Goal: Task Accomplishment & Management: Manage account settings

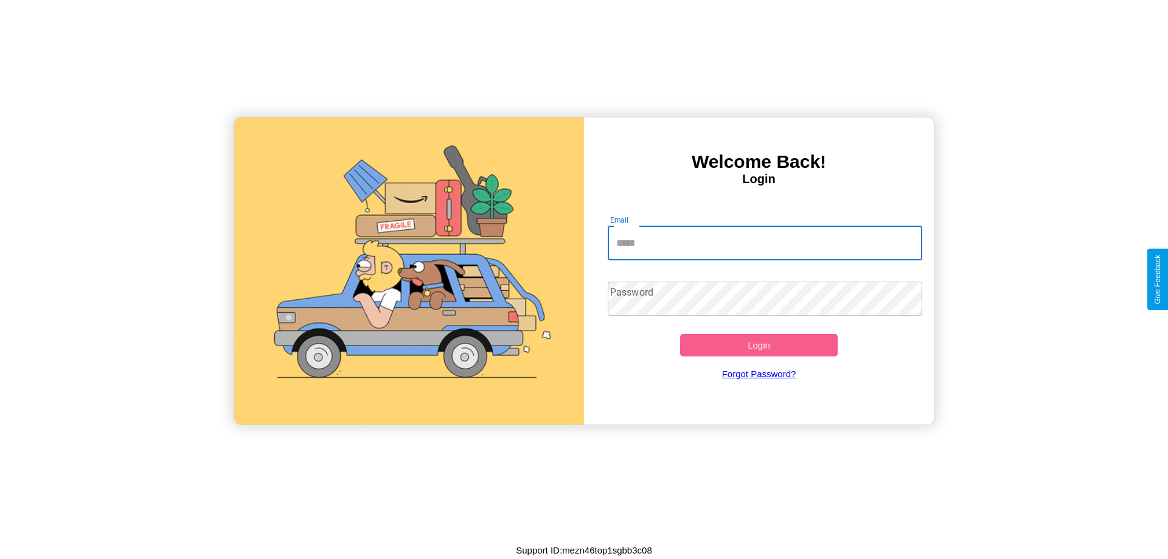
click at [765, 243] on input "Email" at bounding box center [765, 243] width 315 height 34
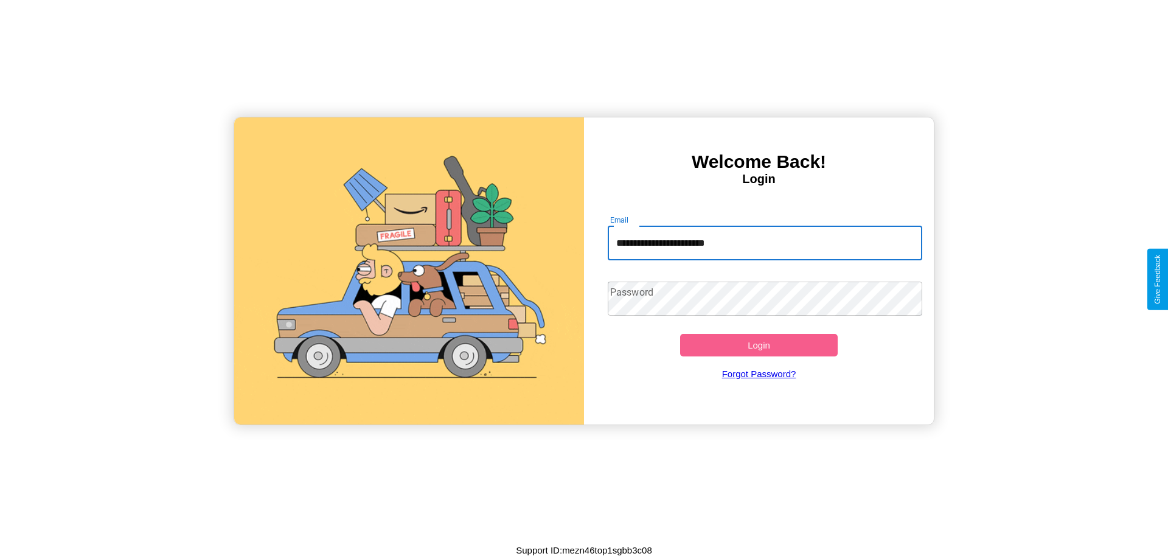
type input "**********"
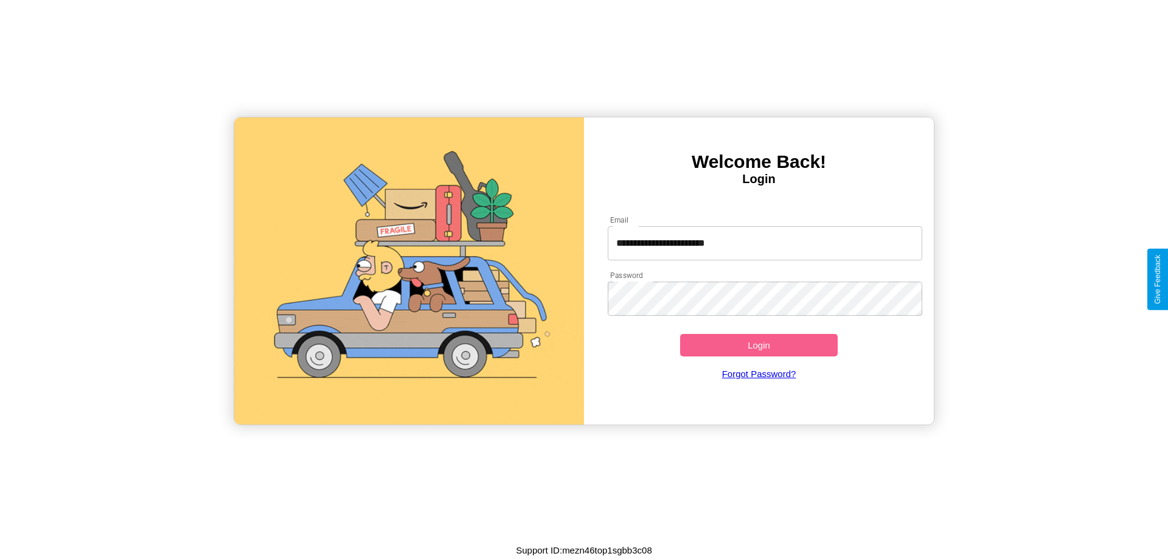
click at [759, 345] on button "Login" at bounding box center [759, 345] width 158 height 23
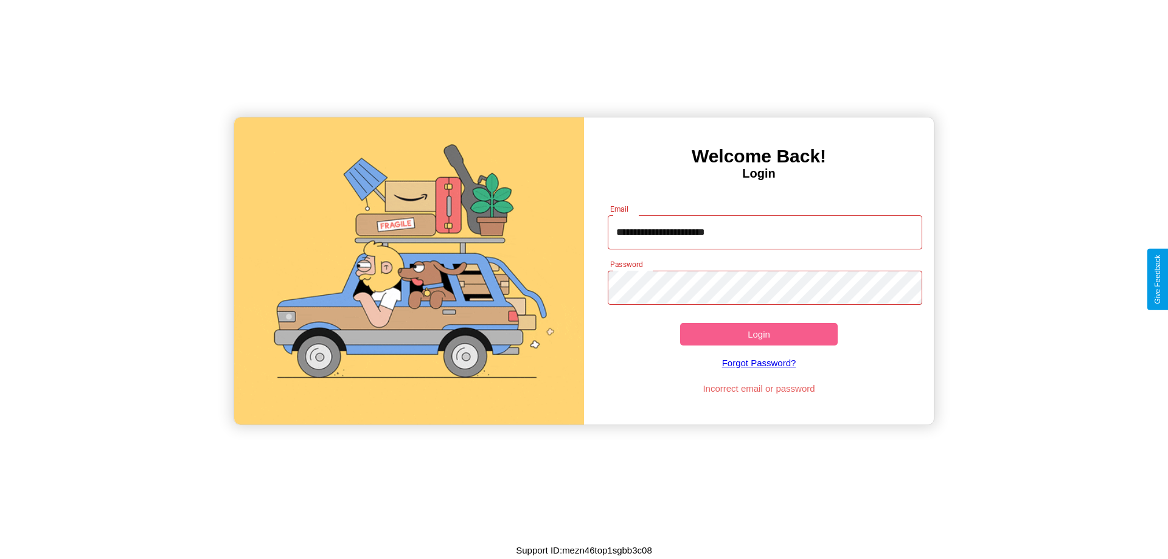
click at [759, 334] on button "Login" at bounding box center [759, 334] width 158 height 23
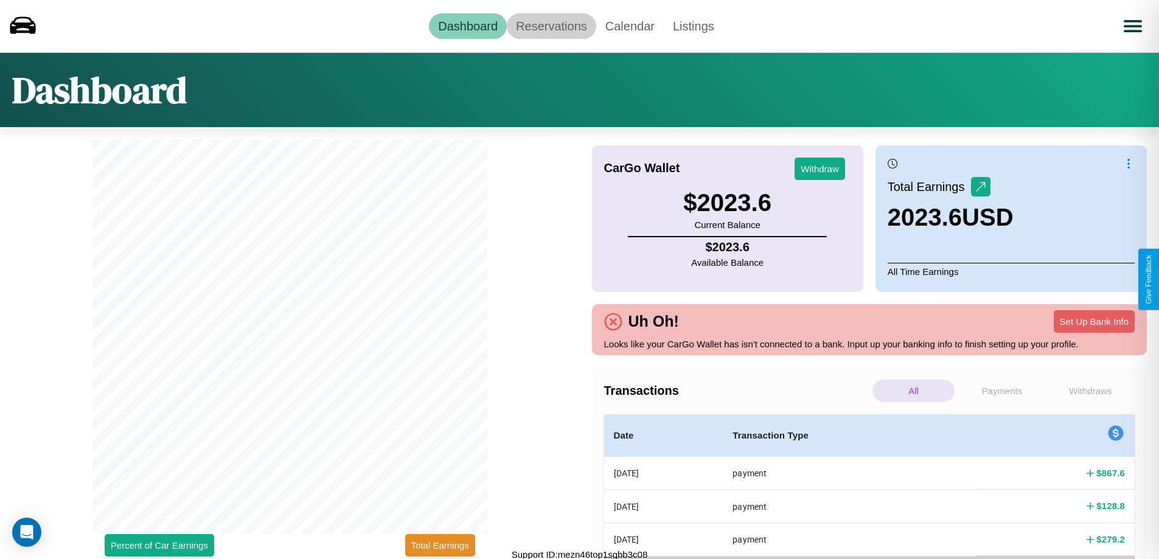
click at [551, 26] on link "Reservations" at bounding box center [551, 26] width 89 height 26
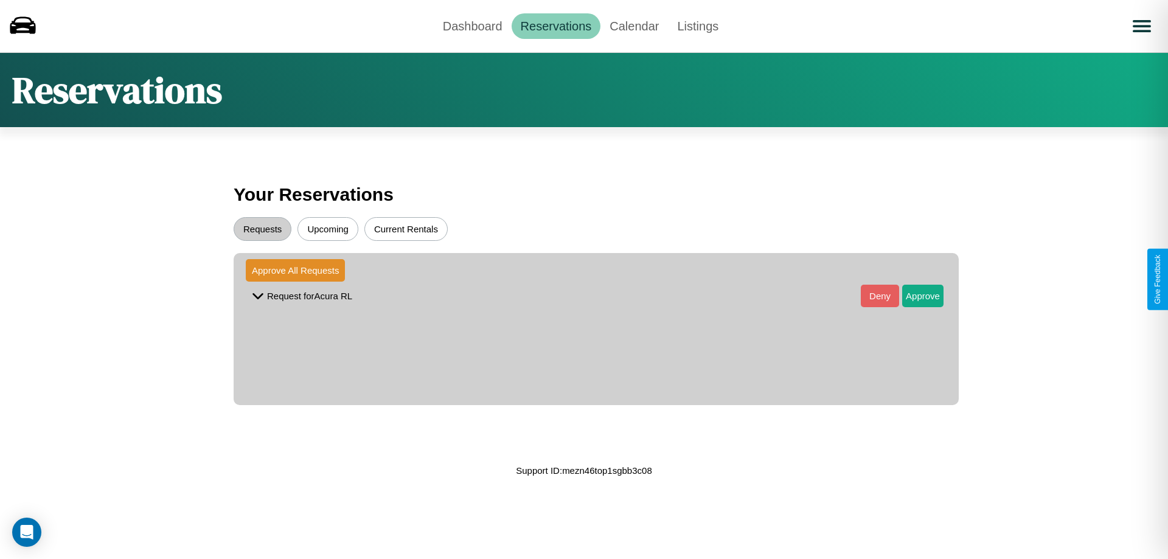
click at [328, 229] on button "Upcoming" at bounding box center [327, 229] width 61 height 24
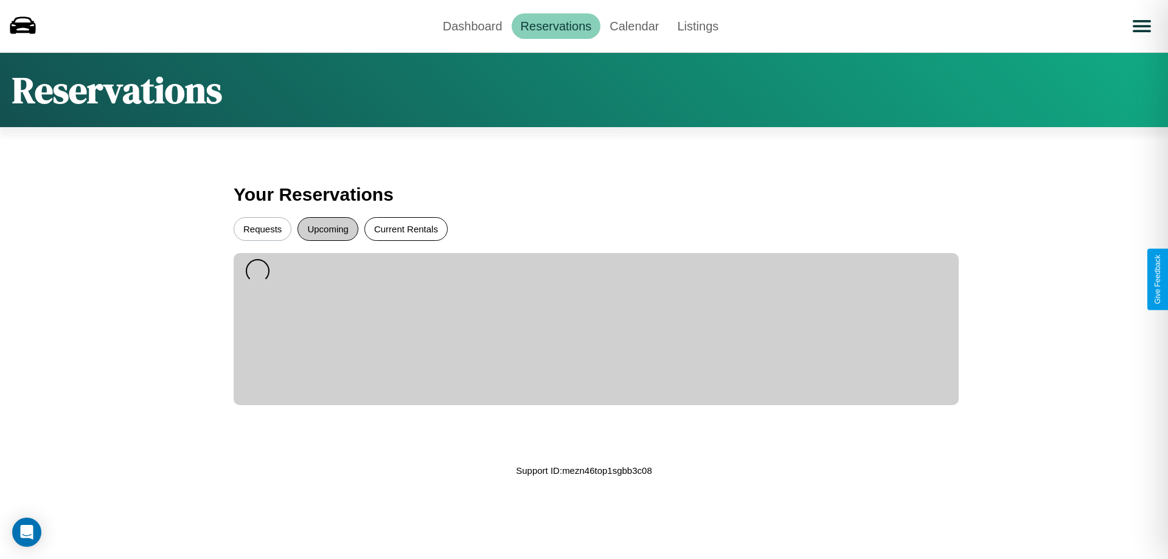
click at [406, 229] on button "Current Rentals" at bounding box center [405, 229] width 83 height 24
click at [262, 229] on button "Requests" at bounding box center [263, 229] width 58 height 24
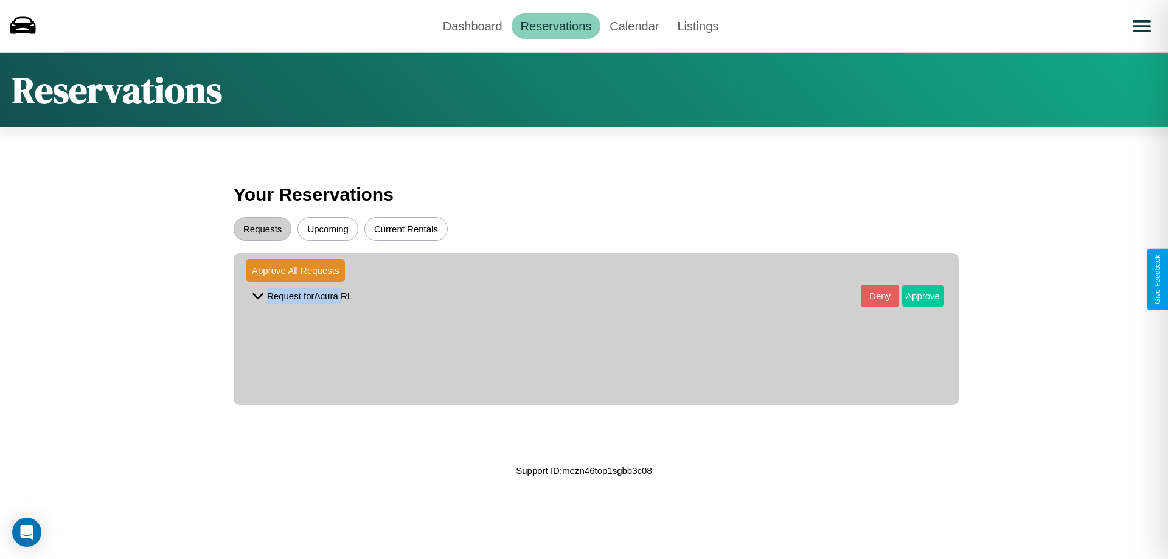
click at [914, 296] on button "Approve" at bounding box center [922, 296] width 41 height 23
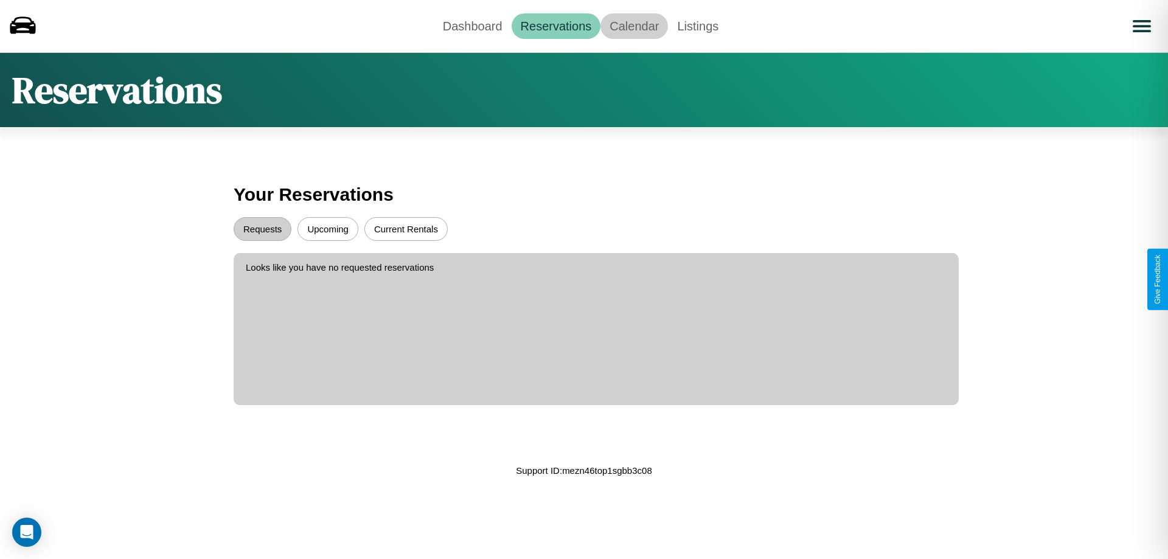
click at [634, 26] on link "Calendar" at bounding box center [634, 26] width 68 height 26
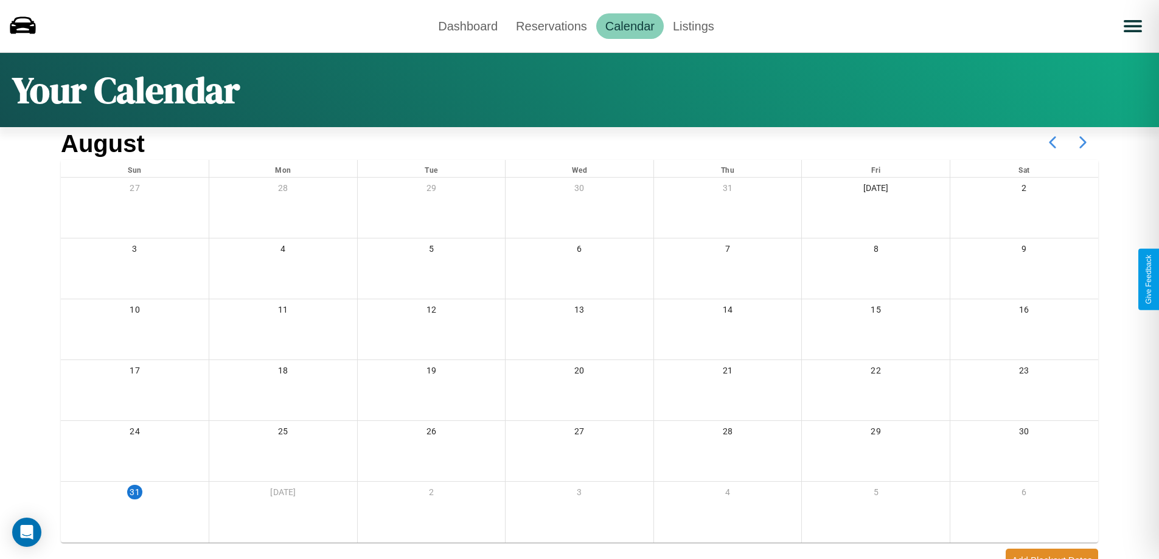
click at [1083, 142] on icon at bounding box center [1083, 142] width 30 height 30
click at [468, 26] on link "Dashboard" at bounding box center [468, 26] width 78 height 26
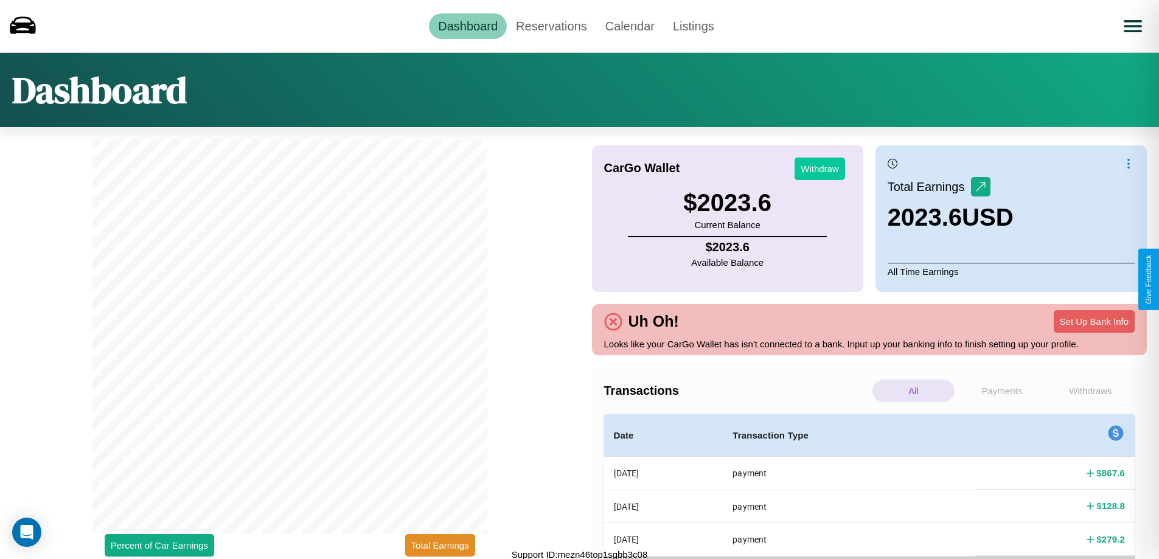
click at [819, 169] on button "Withdraw" at bounding box center [819, 169] width 50 height 23
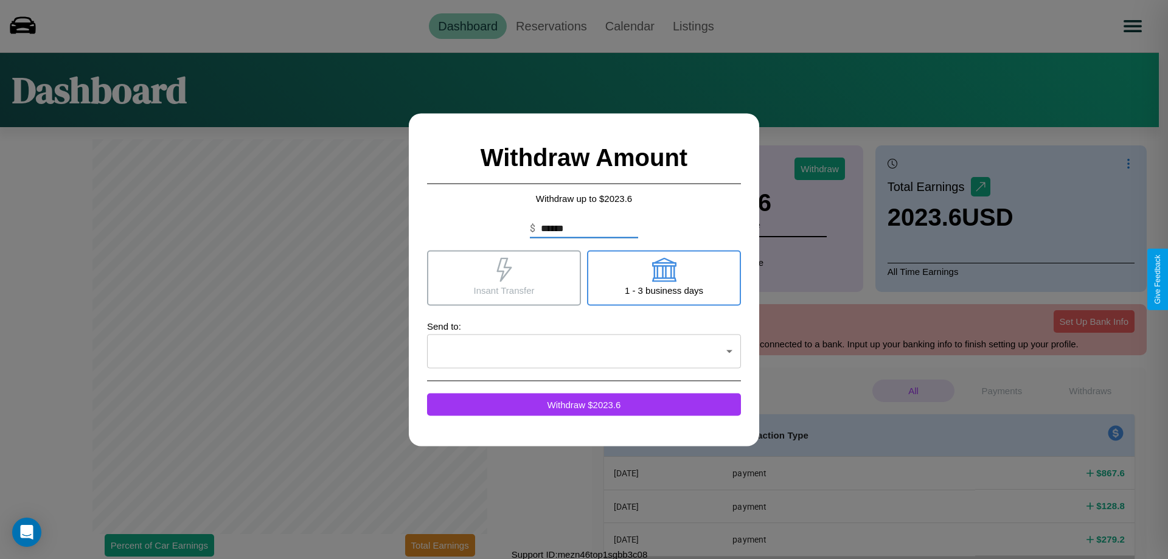
click at [664, 277] on icon at bounding box center [664, 269] width 24 height 24
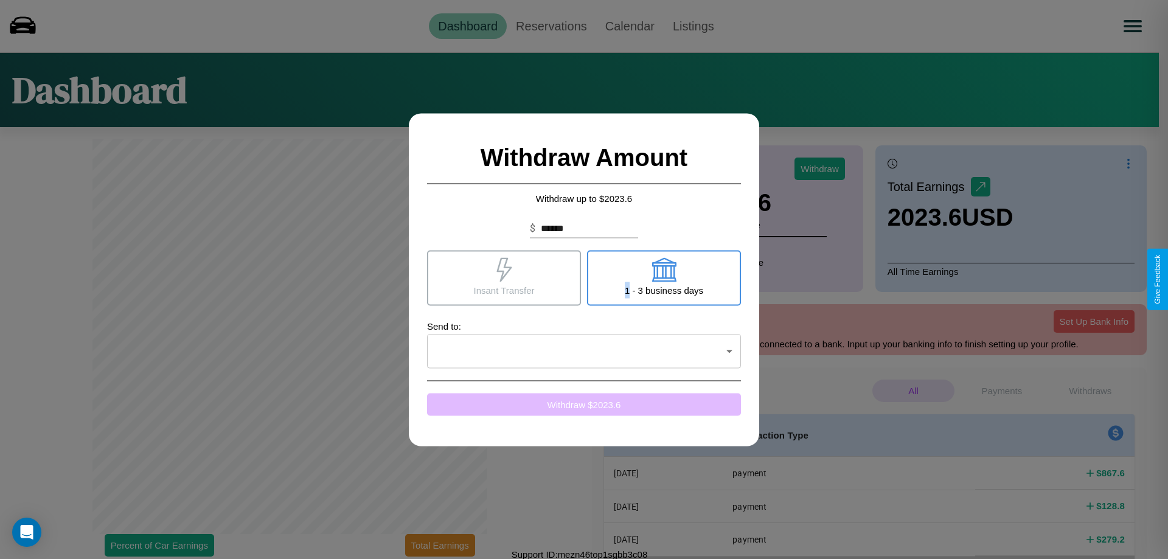
click at [584, 404] on button "Withdraw $ 2023.6" at bounding box center [584, 404] width 314 height 23
